Goal: Find specific page/section: Find specific page/section

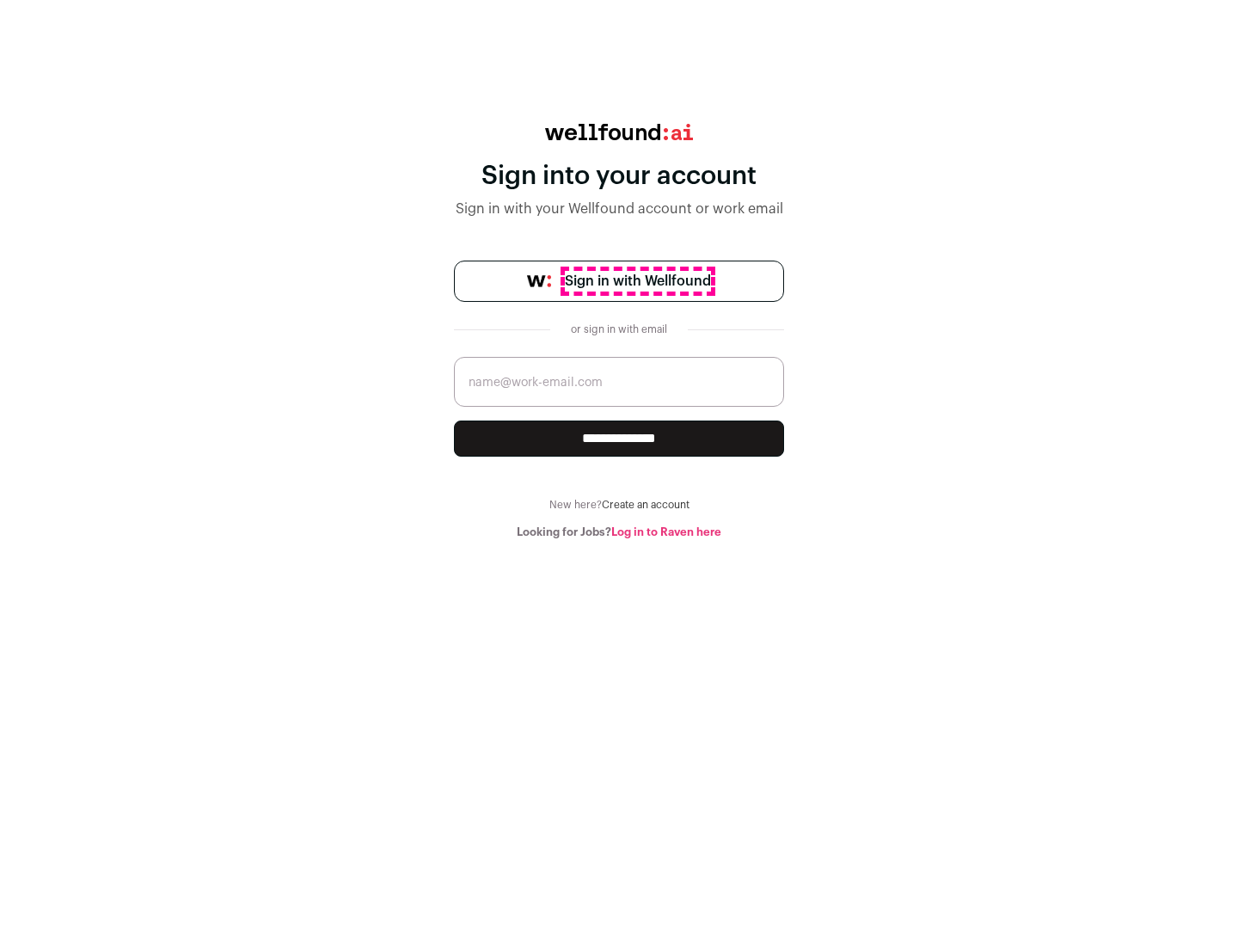
click at [637, 281] on span "Sign in with Wellfound" at bounding box center [638, 281] width 146 height 21
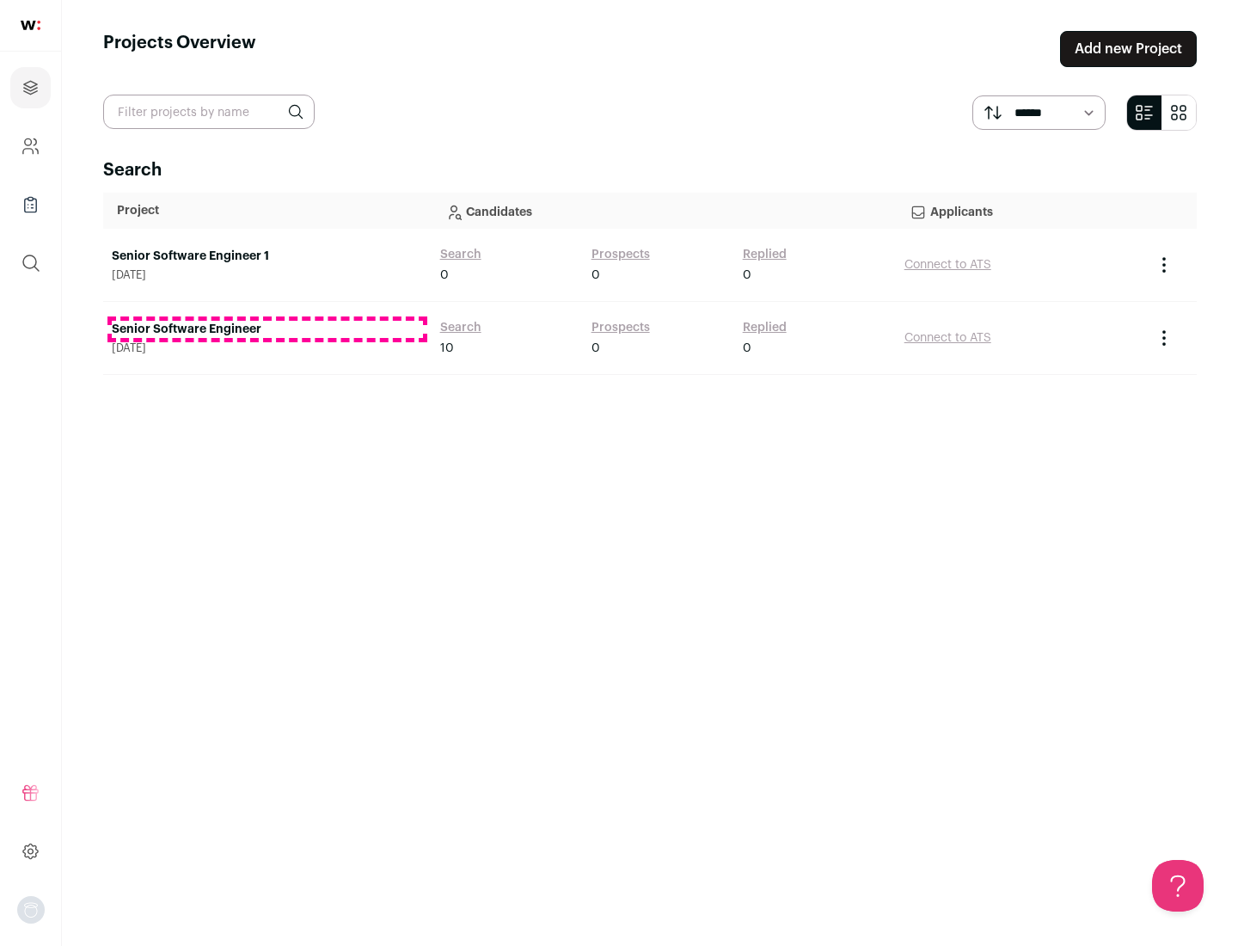
click at [267, 329] on link "Senior Software Engineer" at bounding box center [267, 329] width 311 height 17
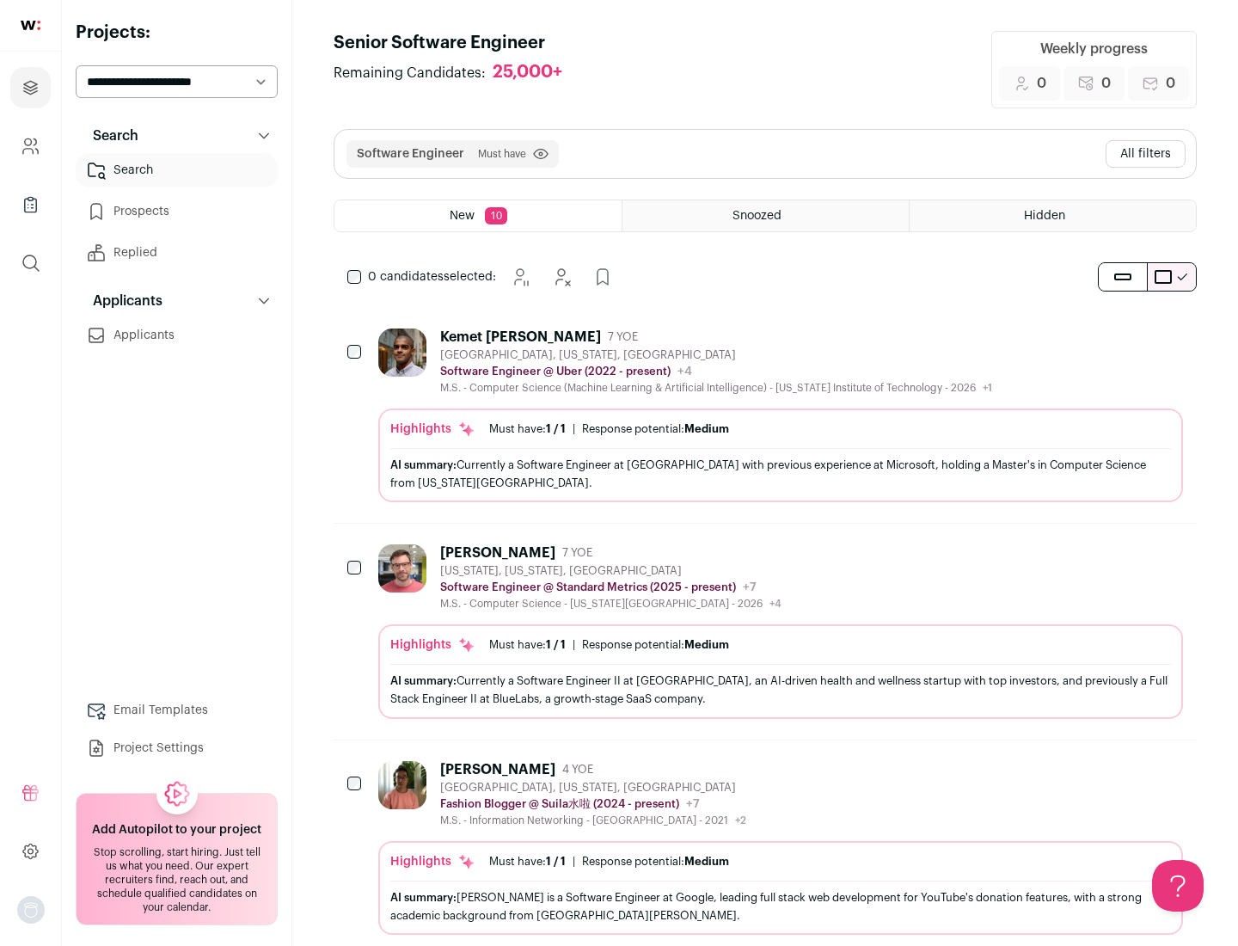
click at [765, 415] on div "Highlights Must have: 1 / 1 How many must haves have been fulfilled? | Response…" at bounding box center [780, 456] width 805 height 94
